Goal: Information Seeking & Learning: Learn about a topic

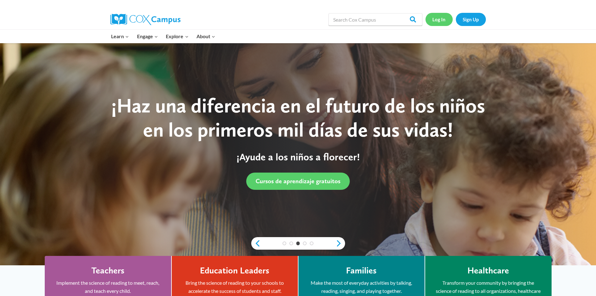
click at [441, 23] on link "Log In" at bounding box center [438, 19] width 27 height 13
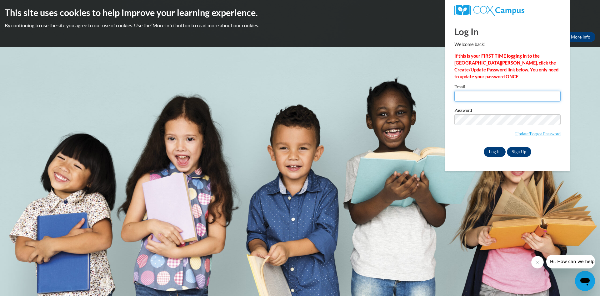
type input "kretzlaff@clintonville.k12.wi.us"
click at [501, 150] on input "Log In" at bounding box center [495, 152] width 22 height 10
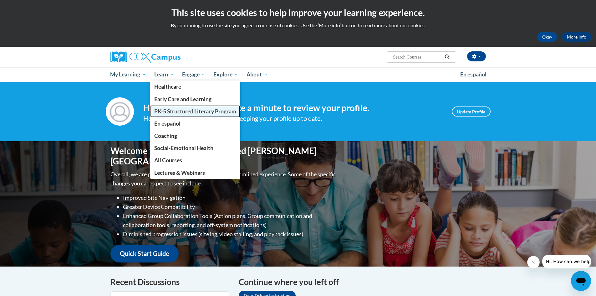
click at [171, 108] on span "PK-5 Structured Literacy Program" at bounding box center [195, 111] width 82 height 7
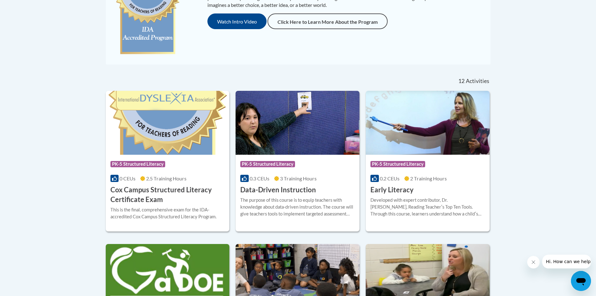
scroll to position [250, 0]
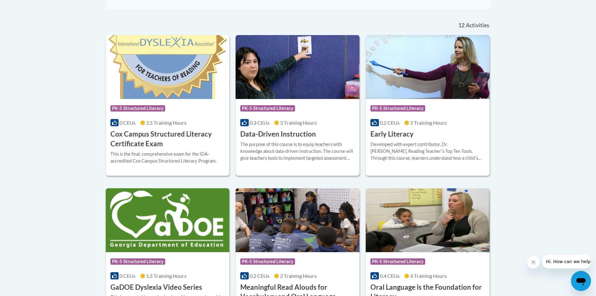
click at [274, 133] on h3 "Data-Driven Instruction" at bounding box center [278, 134] width 76 height 10
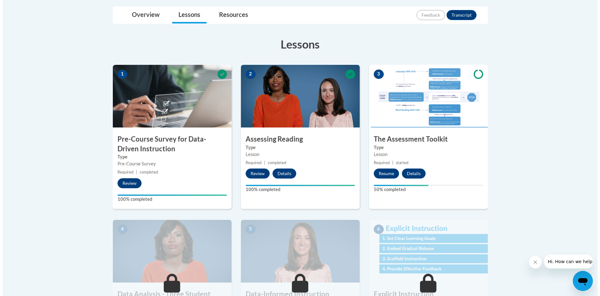
scroll to position [156, 0]
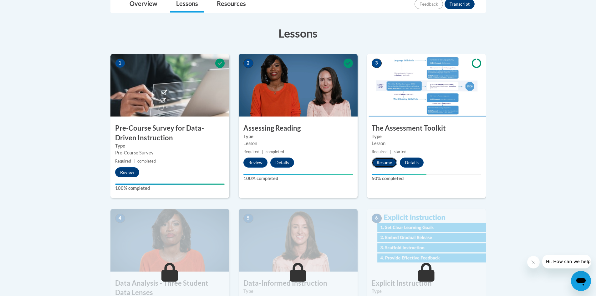
click at [386, 162] on button "Resume" at bounding box center [383, 162] width 25 height 10
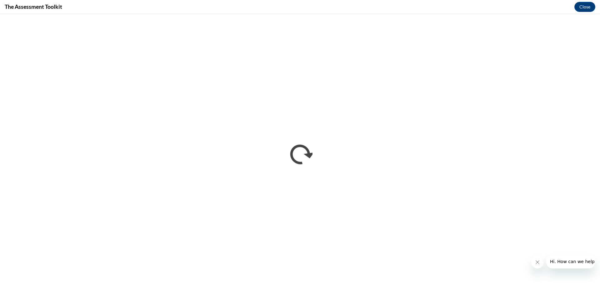
scroll to position [0, 0]
